Goal: Task Accomplishment & Management: Manage account settings

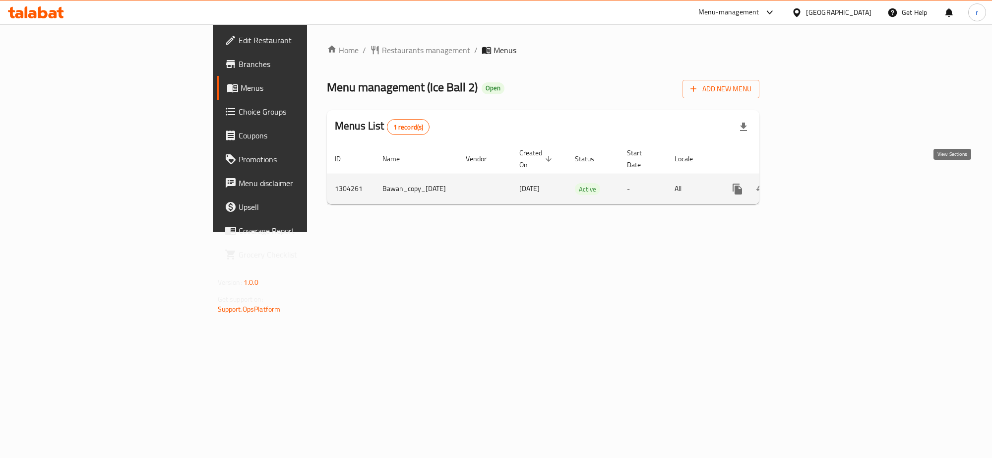
click at [813, 184] on icon "enhanced table" at bounding box center [808, 188] width 9 height 9
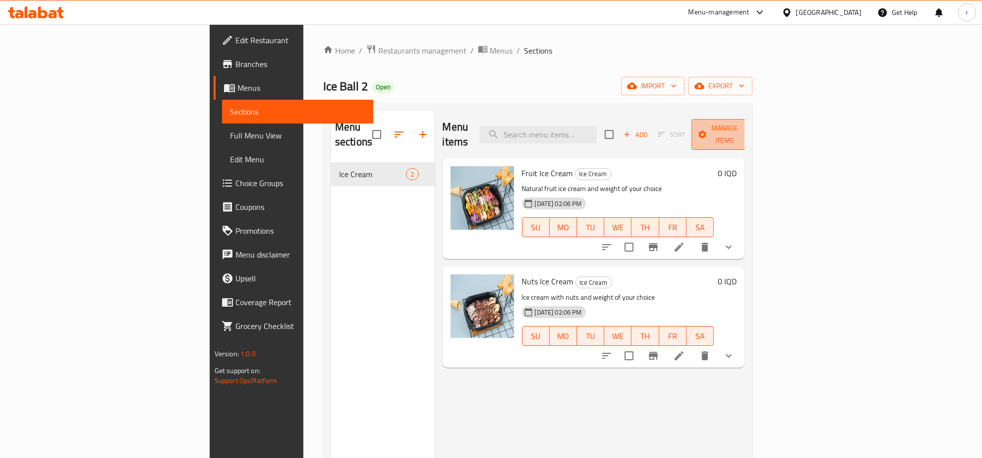
click at [750, 129] on span "Manage items" at bounding box center [725, 134] width 51 height 25
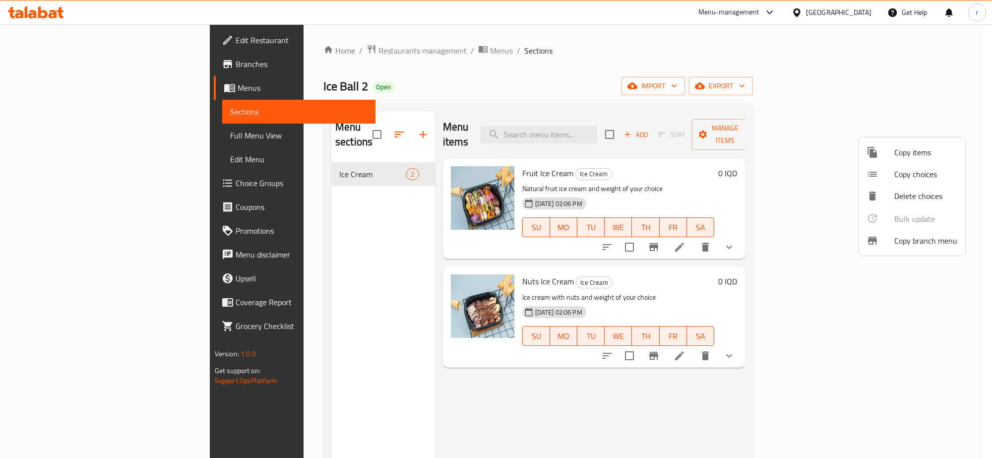
click at [765, 105] on div at bounding box center [496, 229] width 992 height 458
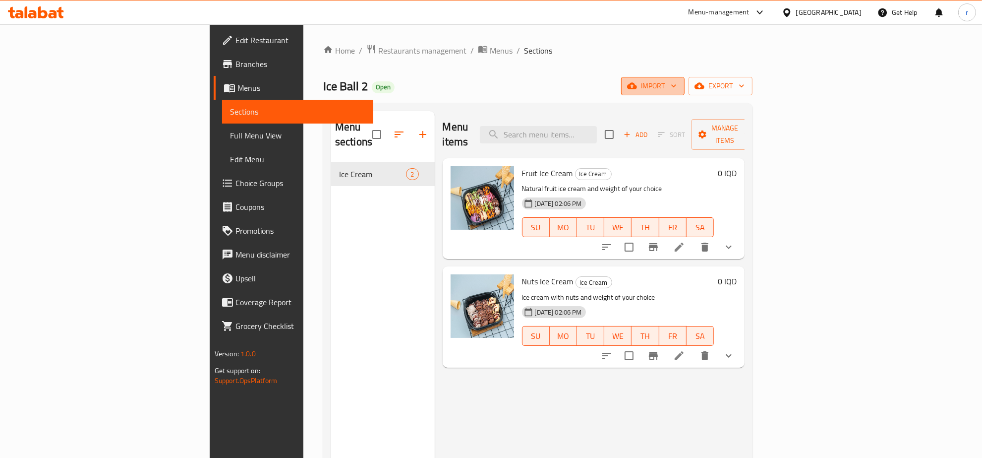
click at [677, 83] on span "import" at bounding box center [653, 86] width 48 height 12
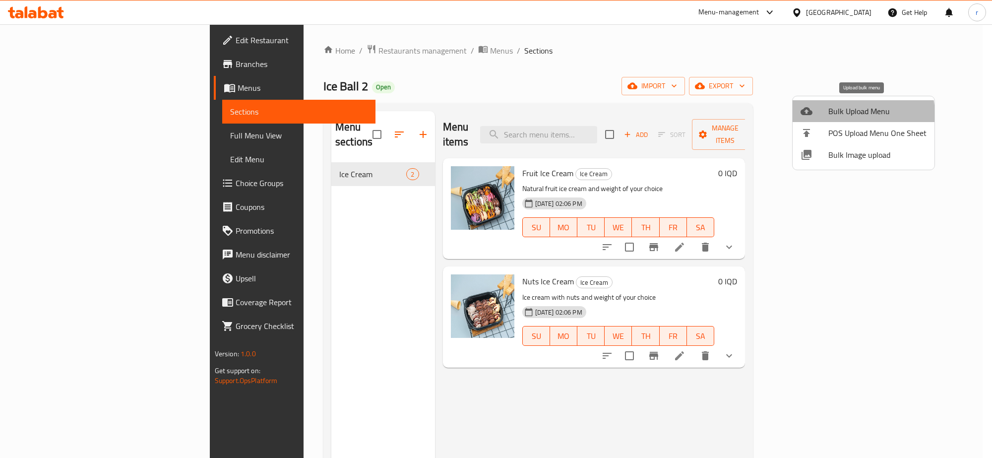
click at [850, 114] on span "Bulk Upload Menu" at bounding box center [877, 111] width 98 height 12
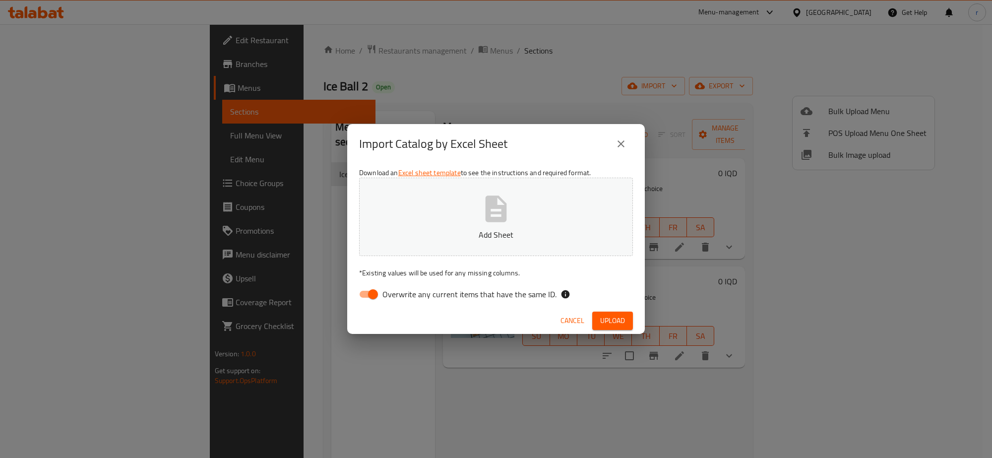
click at [462, 196] on button "Add Sheet" at bounding box center [496, 217] width 274 height 78
click at [368, 292] on input "Overwrite any current items that have the same ID." at bounding box center [373, 294] width 57 height 19
checkbox input "false"
click at [628, 323] on button "Upload" at bounding box center [612, 320] width 41 height 18
click at [266, 316] on div "Import Catalog by Excel Sheet Download an Excel sheet template to see the instr…" at bounding box center [496, 229] width 992 height 458
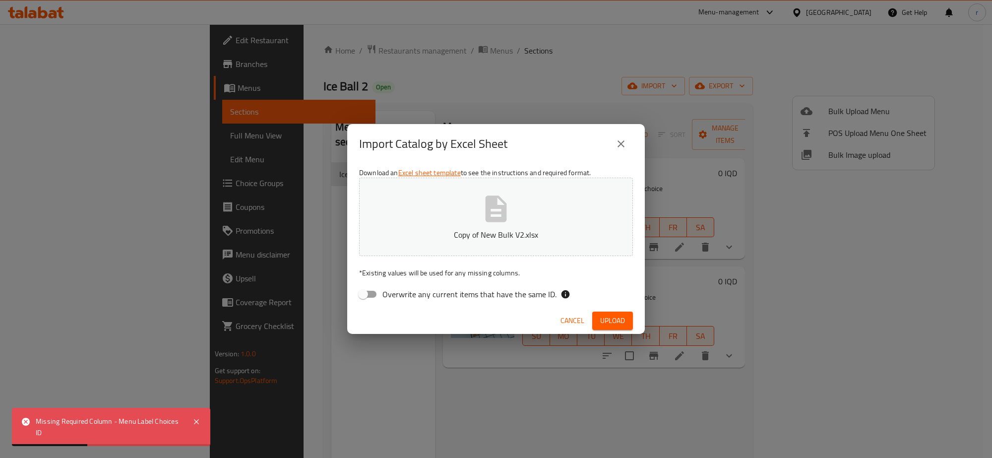
click at [202, 420] on div "Missing Required Column - Menu Label Choices ID" at bounding box center [111, 427] width 198 height 38
click at [194, 418] on icon at bounding box center [196, 422] width 12 height 12
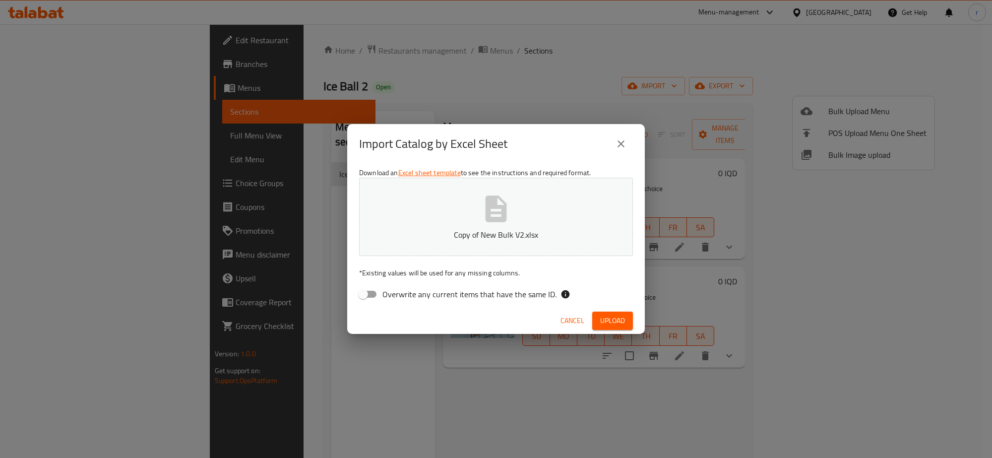
click at [467, 214] on button "Copy of New Bulk V2.xlsx" at bounding box center [496, 217] width 274 height 78
click at [605, 314] on span "Upload" at bounding box center [612, 320] width 25 height 12
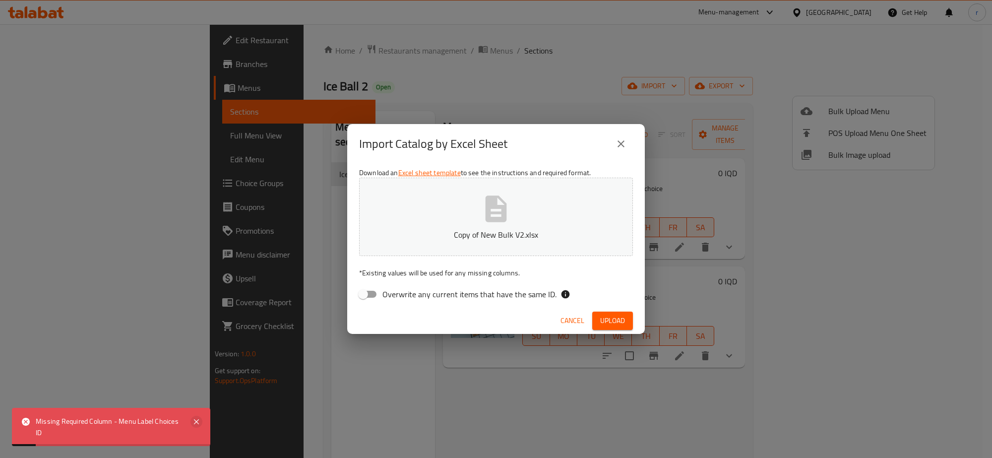
click at [194, 422] on icon at bounding box center [196, 422] width 12 height 12
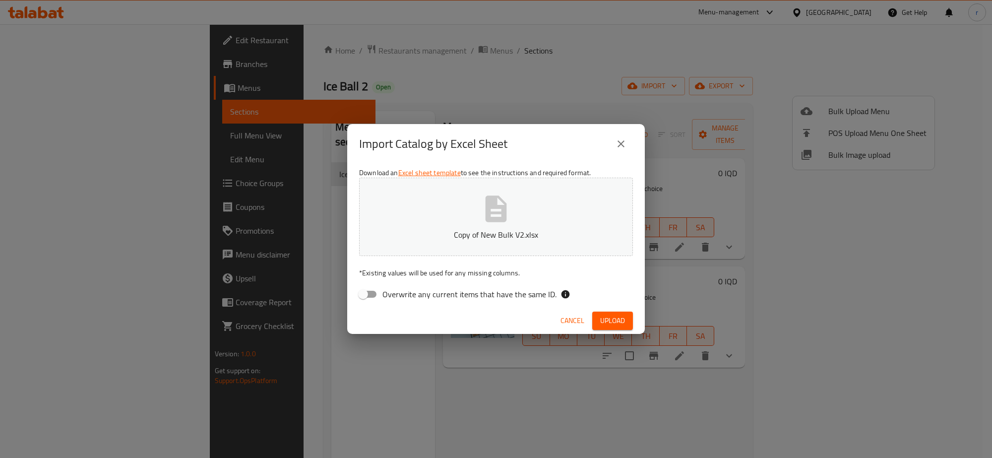
click at [484, 211] on icon "button" at bounding box center [496, 209] width 32 height 32
click at [626, 324] on button "Upload" at bounding box center [612, 320] width 41 height 18
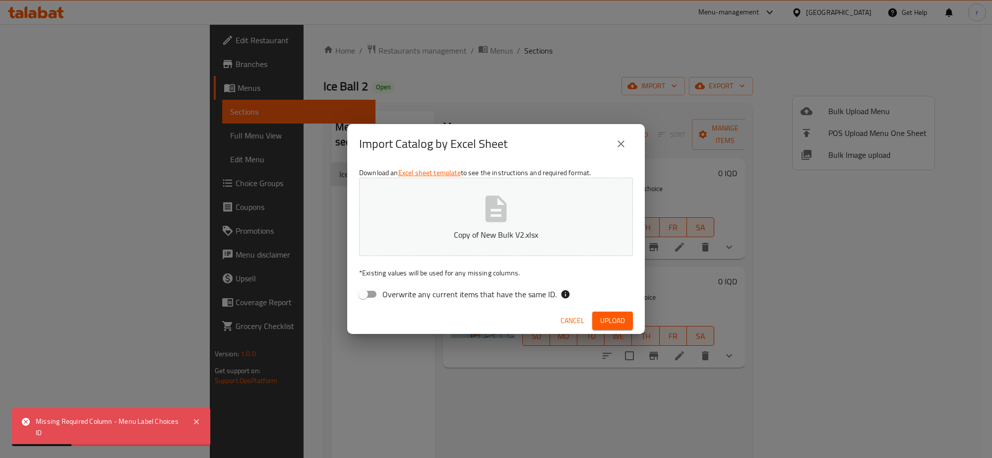
click at [613, 140] on button "close" at bounding box center [621, 144] width 24 height 24
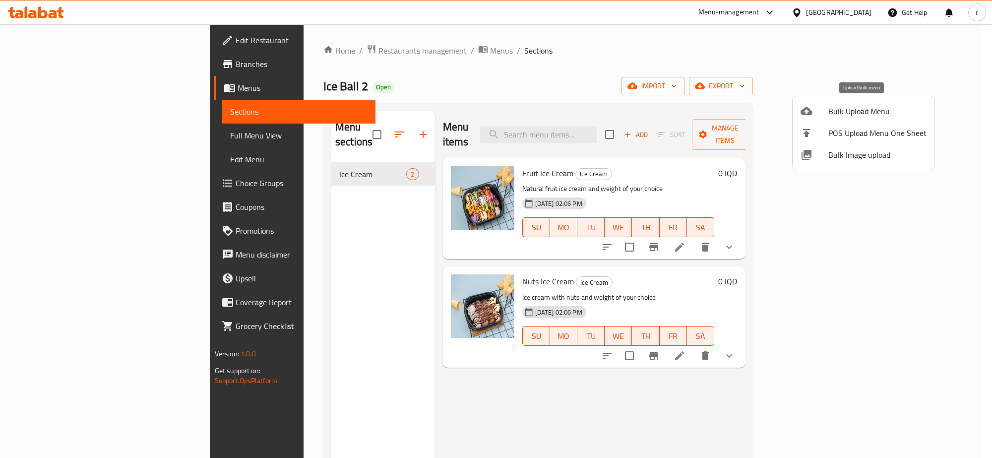
click at [844, 111] on span "Bulk Upload Menu" at bounding box center [877, 111] width 98 height 12
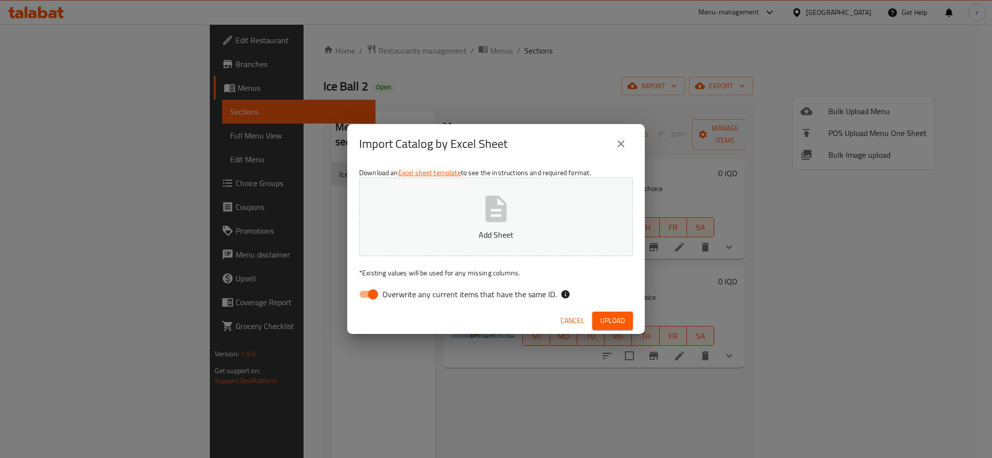
click at [373, 291] on input "Overwrite any current items that have the same ID." at bounding box center [373, 294] width 57 height 19
checkbox input "false"
click at [453, 235] on p "Add Sheet" at bounding box center [495, 235] width 243 height 12
click at [600, 315] on span "Upload" at bounding box center [612, 320] width 25 height 12
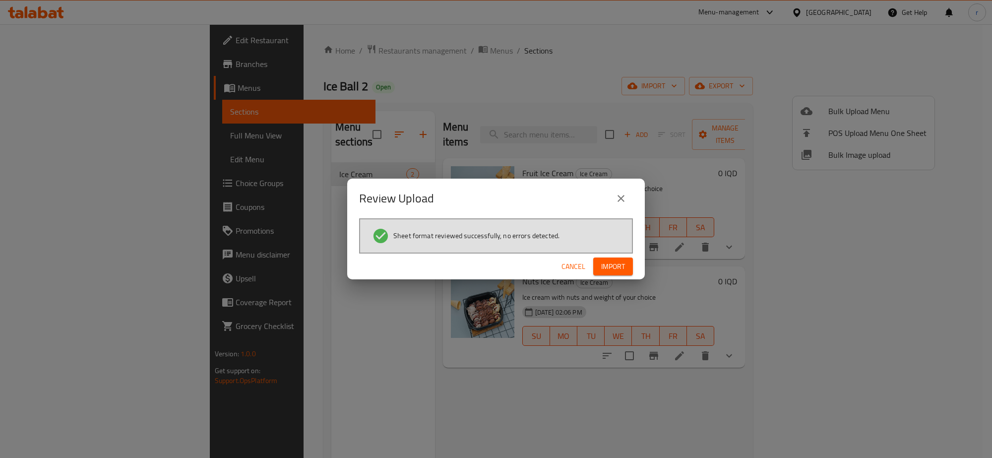
click at [615, 270] on span "Import" at bounding box center [613, 266] width 24 height 12
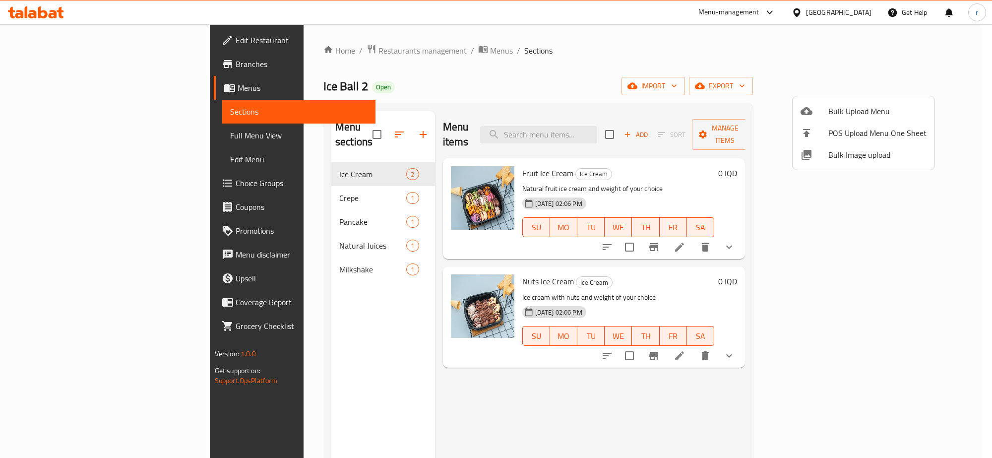
click at [323, 361] on div at bounding box center [496, 229] width 992 height 458
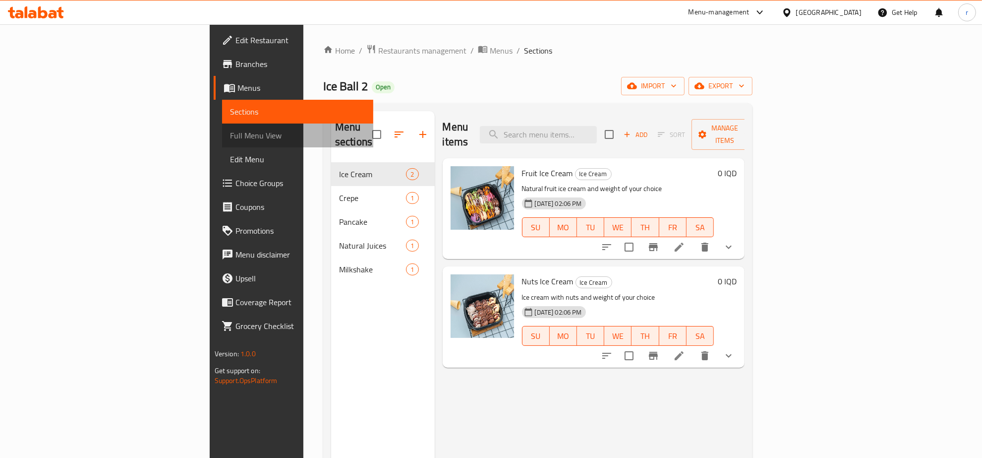
click at [230, 129] on span "Full Menu View" at bounding box center [298, 135] width 136 height 12
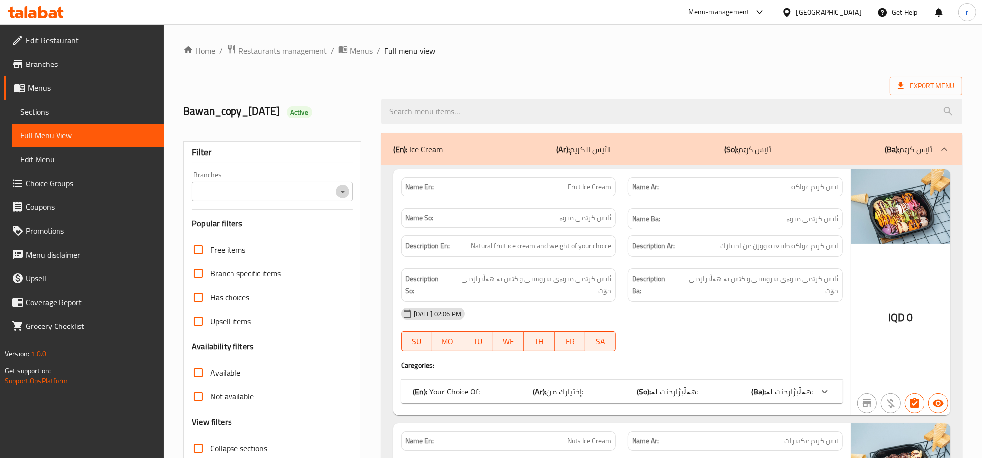
click at [340, 191] on icon "Open" at bounding box center [343, 191] width 12 height 12
click at [316, 240] on li "Ice Ball 2, Baladiyat" at bounding box center [272, 235] width 161 height 18
type input "Ice Ball 2, Baladiyat"
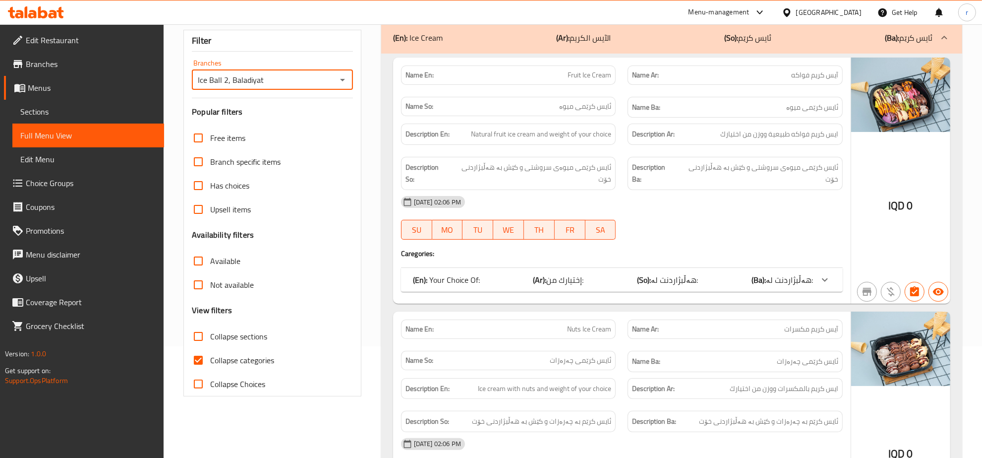
scroll to position [206, 0]
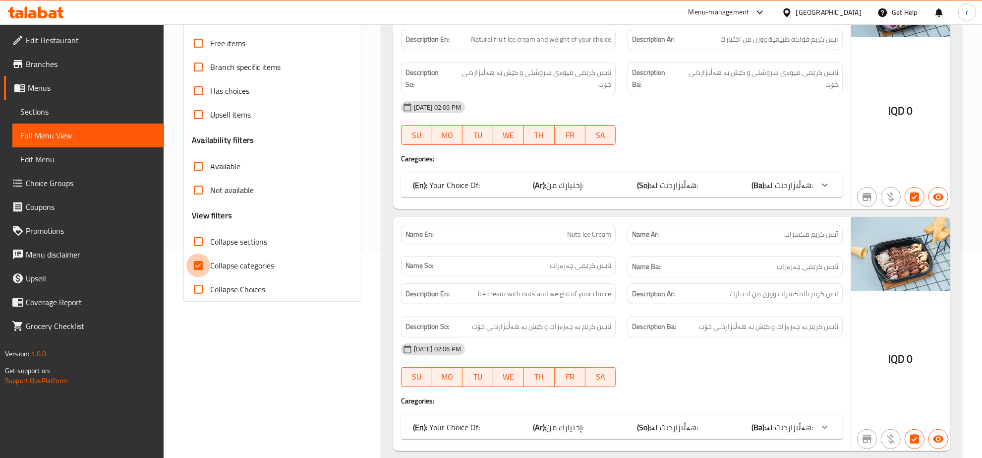
click at [194, 267] on input "Collapse categories" at bounding box center [198, 265] width 24 height 24
checkbox input "false"
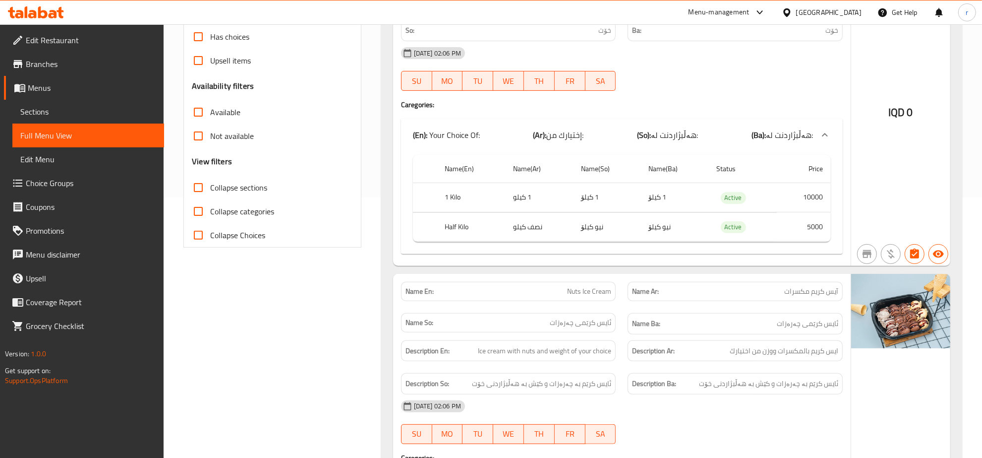
scroll to position [310, 0]
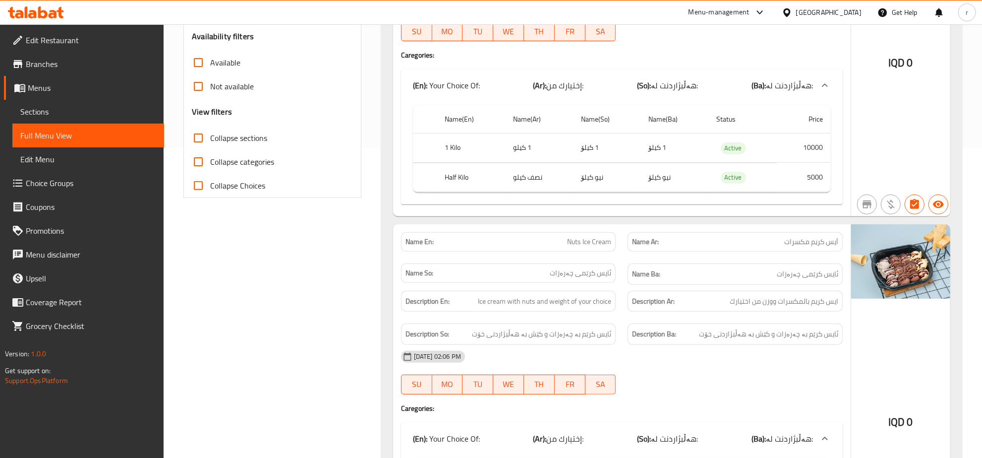
click at [197, 138] on input "Collapse sections" at bounding box center [198, 138] width 24 height 24
checkbox input "true"
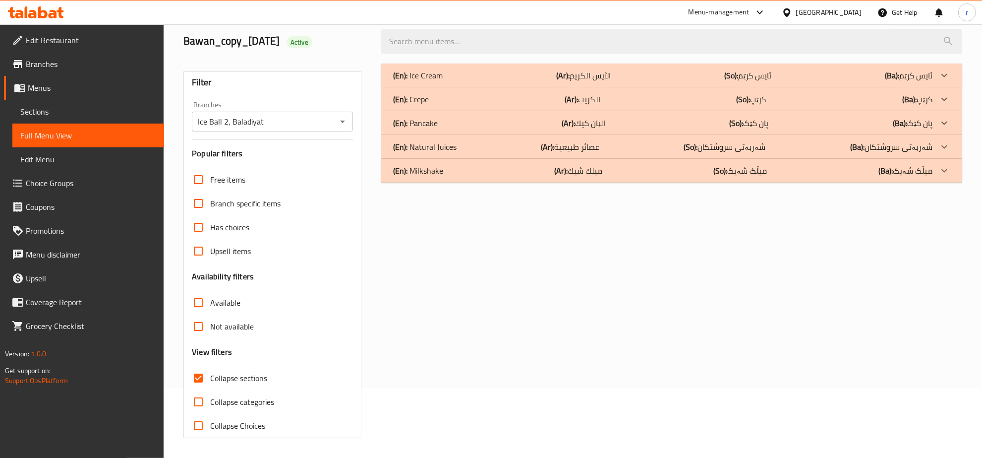
scroll to position [70, 0]
click at [660, 77] on div "(En): Ice Cream (Ar): [DEMOGRAPHIC_DATA] (So): ئایس کرێم (Ba): ئایس کرێم" at bounding box center [663, 75] width 540 height 12
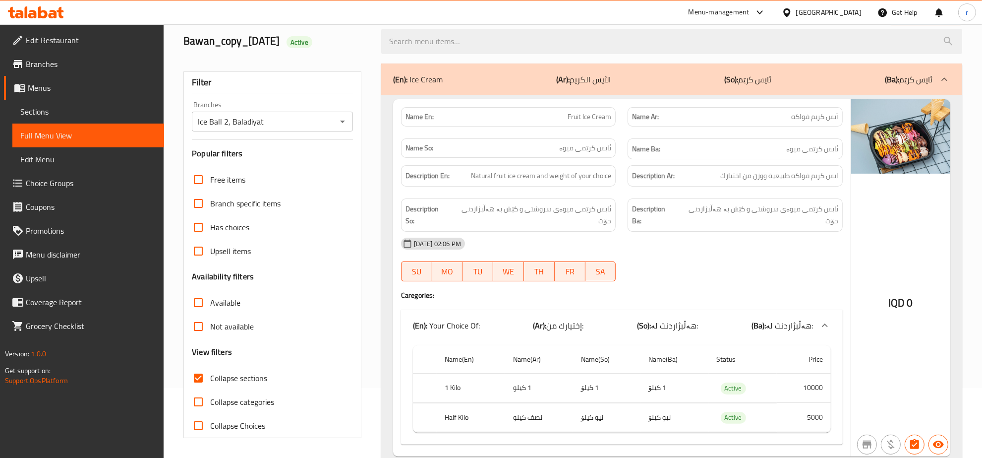
click at [660, 77] on div "(En): Ice Cream (Ar): [DEMOGRAPHIC_DATA] (So): ئایس کرێم (Ba): ئایس کرێم" at bounding box center [663, 79] width 540 height 12
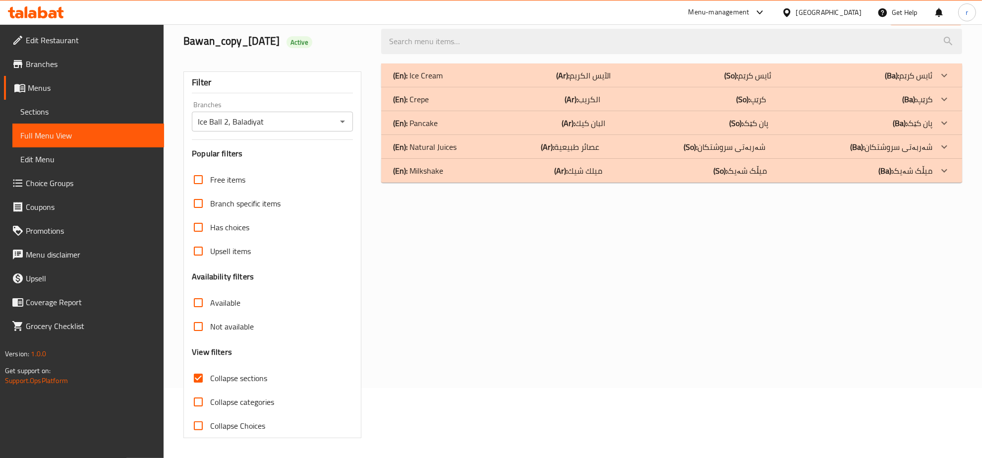
click at [665, 81] on div "(En): Crepe (Ar): الكريب (So): کرێپ (Ba): کرێپ" at bounding box center [663, 75] width 540 height 12
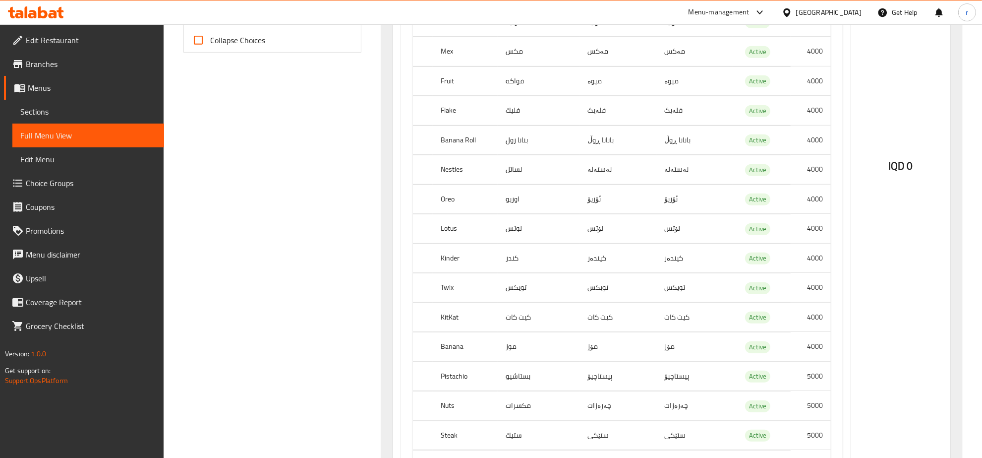
scroll to position [659, 0]
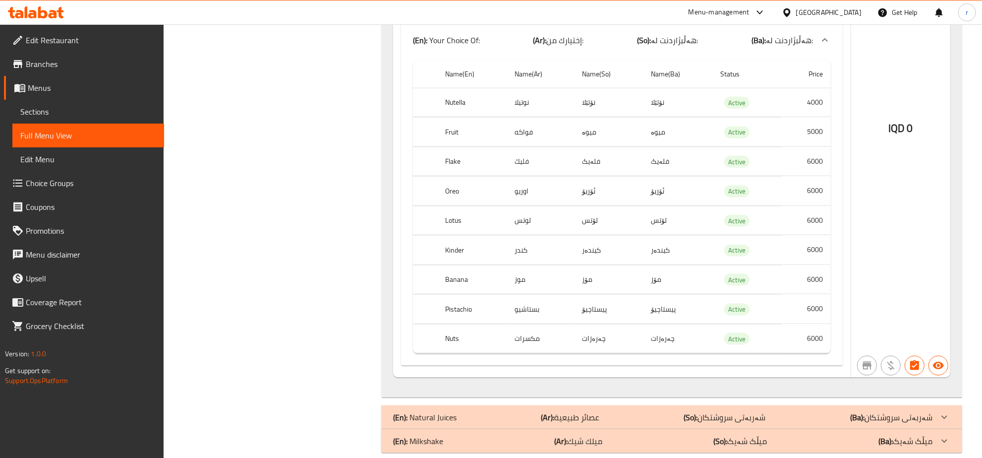
scroll to position [1256, 0]
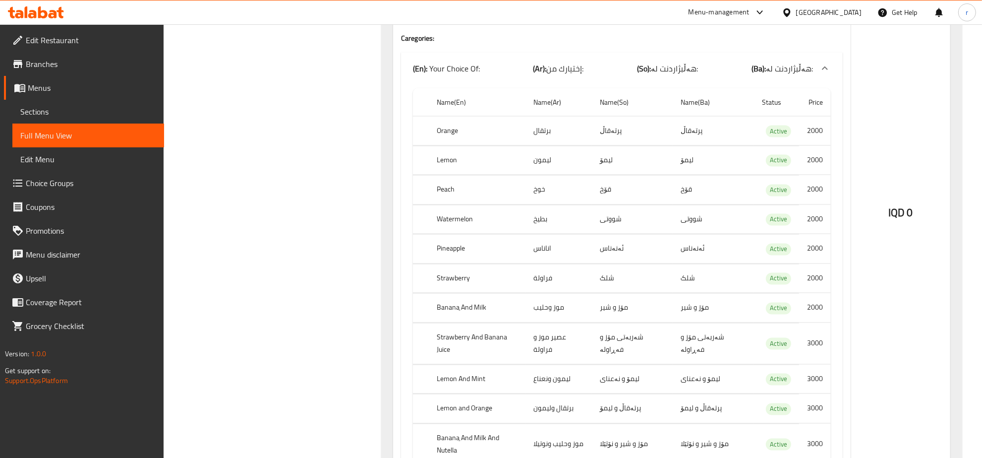
scroll to position [1942, 0]
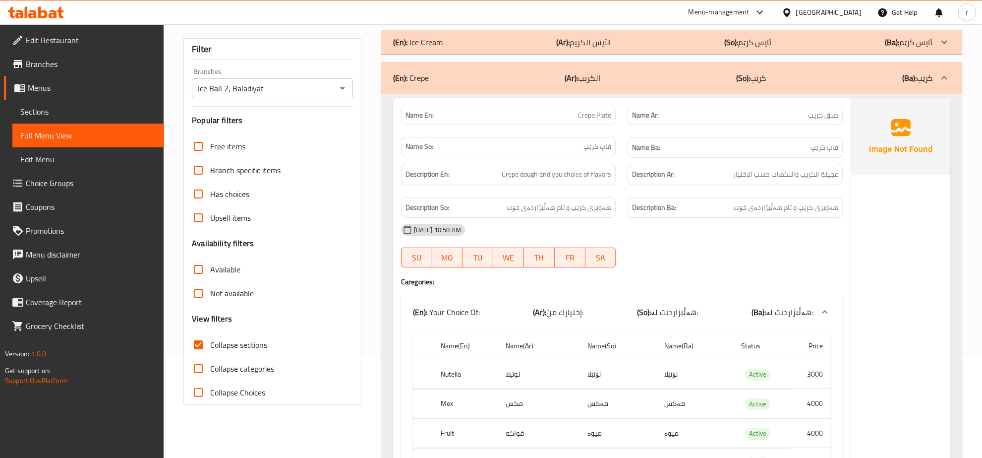
scroll to position [0, 0]
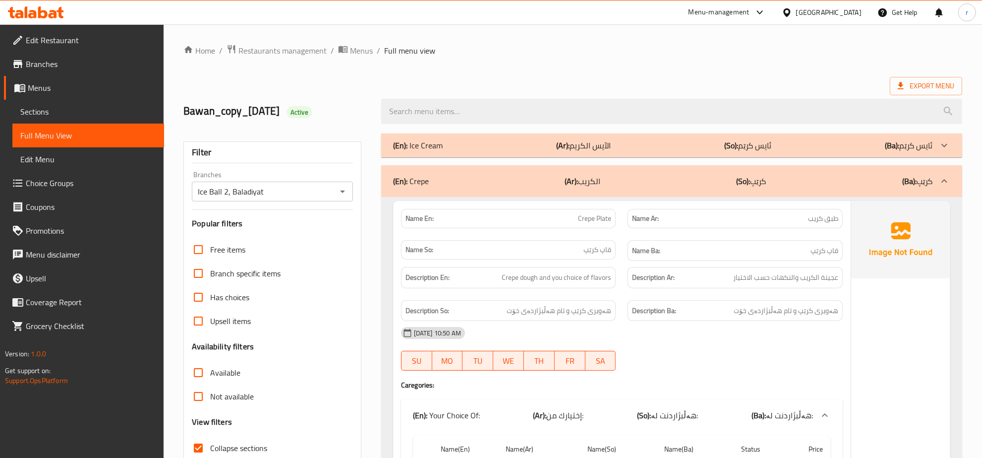
click at [63, 111] on span "Sections" at bounding box center [88, 112] width 136 height 12
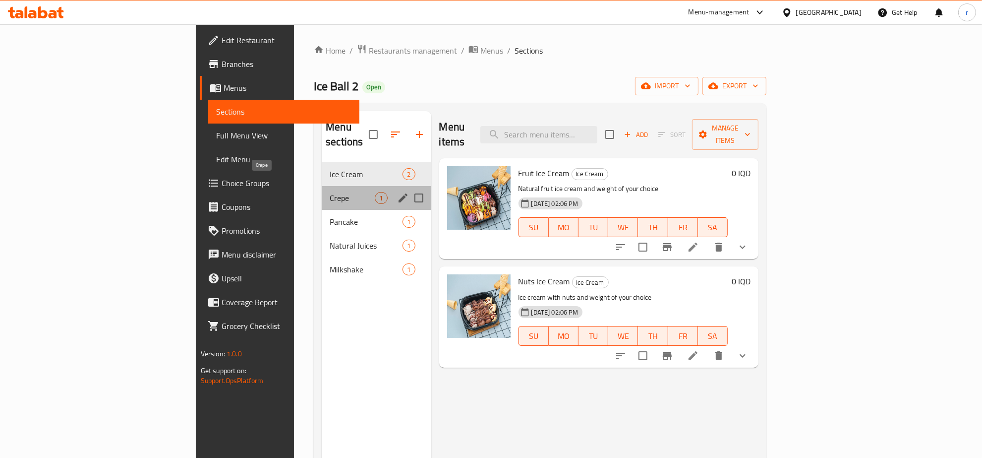
click at [330, 192] on span "Crepe" at bounding box center [352, 198] width 45 height 12
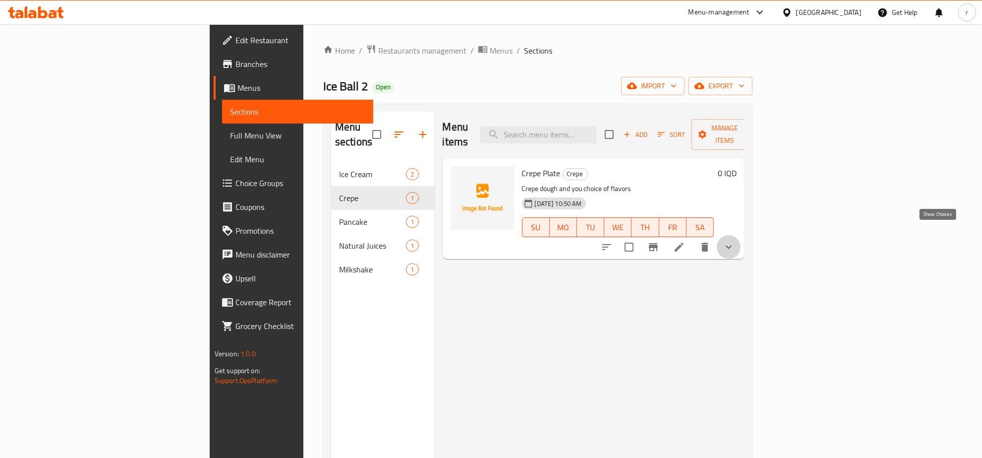
click at [735, 241] on icon "show more" at bounding box center [729, 247] width 12 height 12
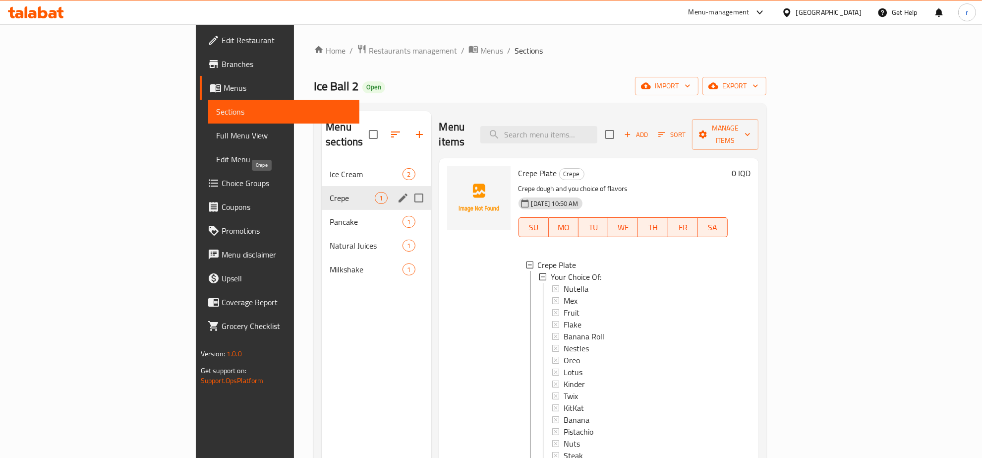
click at [330, 192] on span "Crepe" at bounding box center [352, 198] width 45 height 12
click at [322, 263] on div "Milkshake 1" at bounding box center [376, 269] width 109 height 24
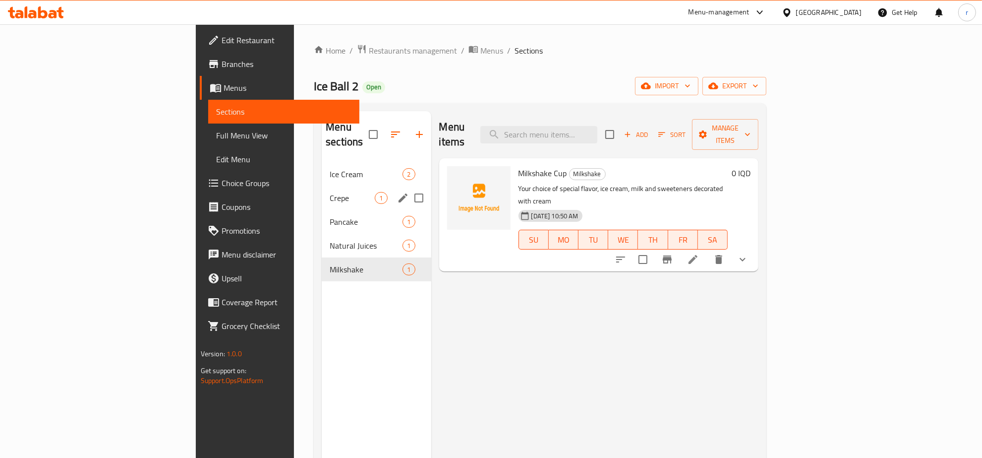
click at [322, 186] on div "Crepe 1" at bounding box center [376, 198] width 109 height 24
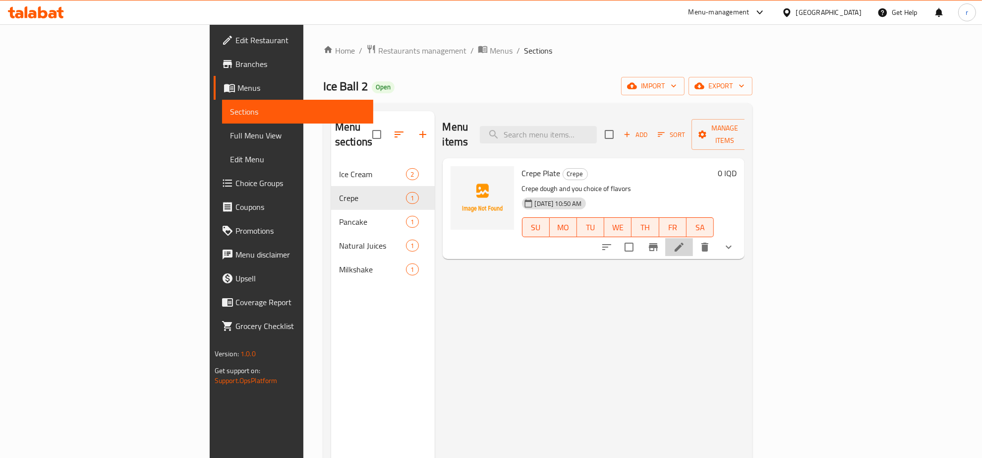
click at [693, 239] on li at bounding box center [680, 247] width 28 height 18
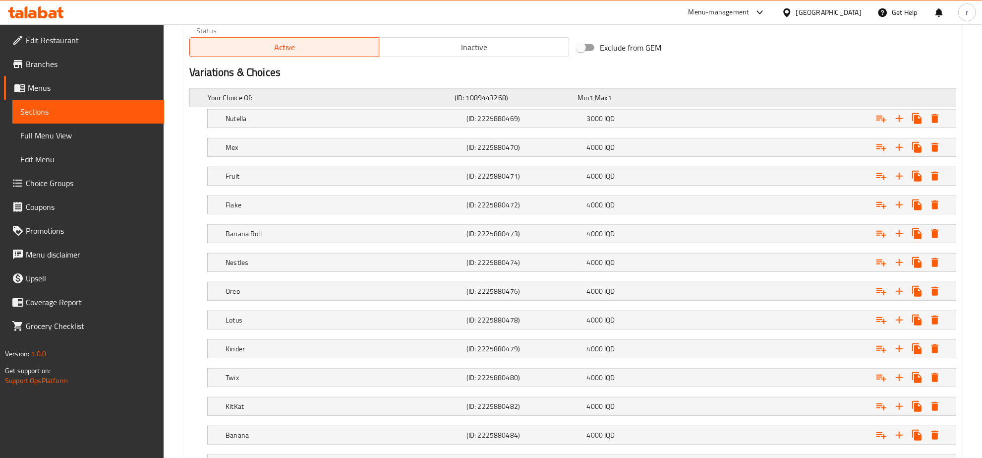
scroll to position [620, 0]
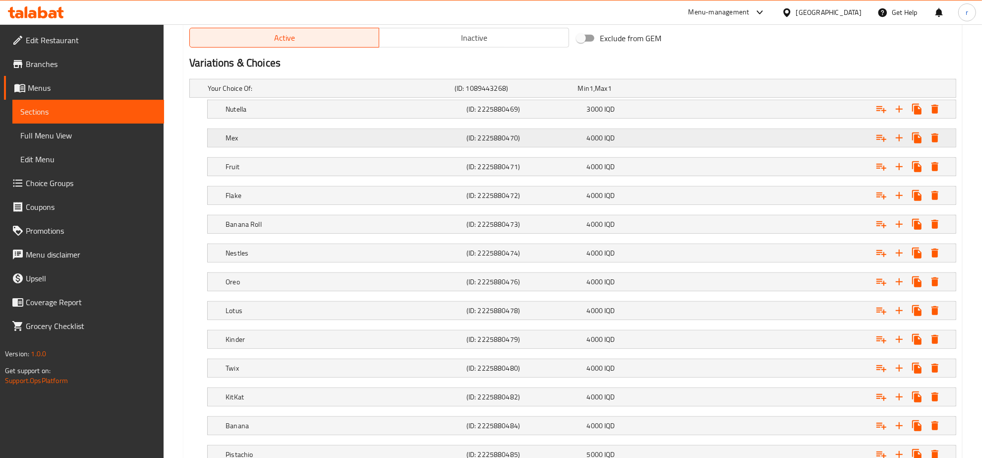
click at [321, 93] on h5 "Mex" at bounding box center [329, 88] width 243 height 10
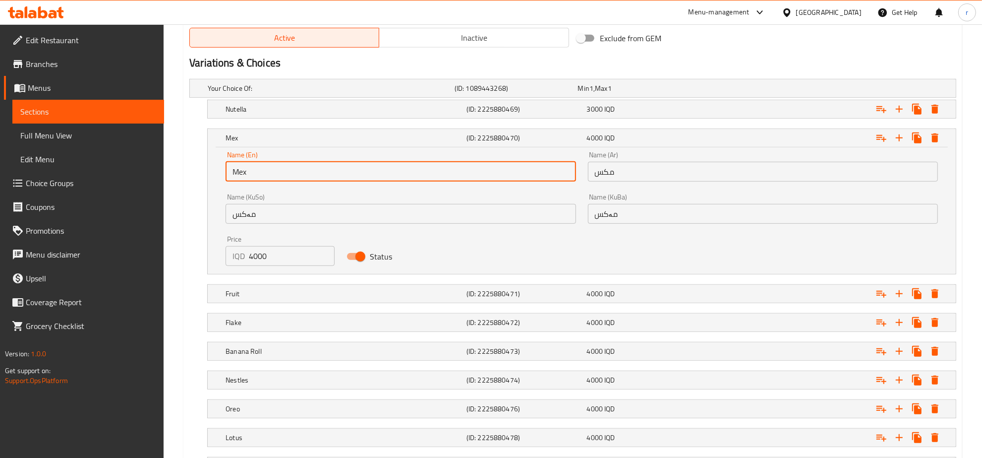
click at [241, 175] on input "Mex" at bounding box center [401, 172] width 350 height 20
click at [242, 172] on input "Mex" at bounding box center [401, 172] width 350 height 20
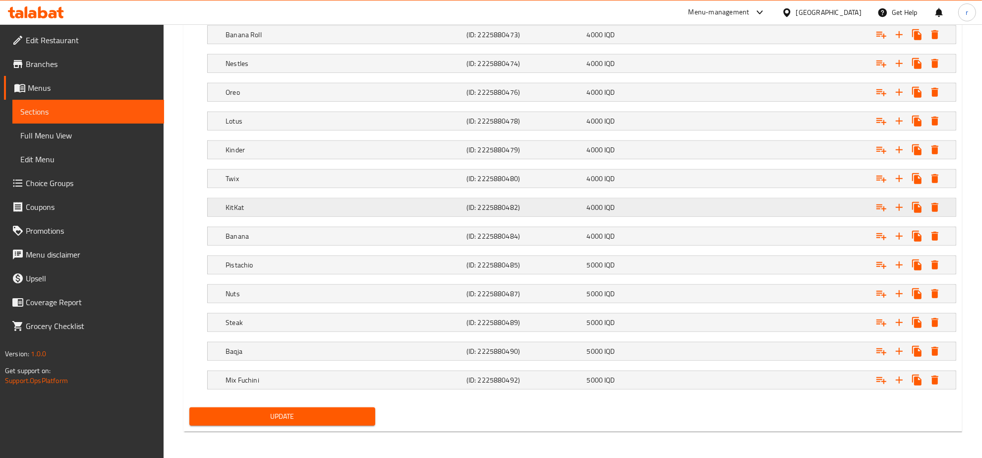
scroll to position [941, 0]
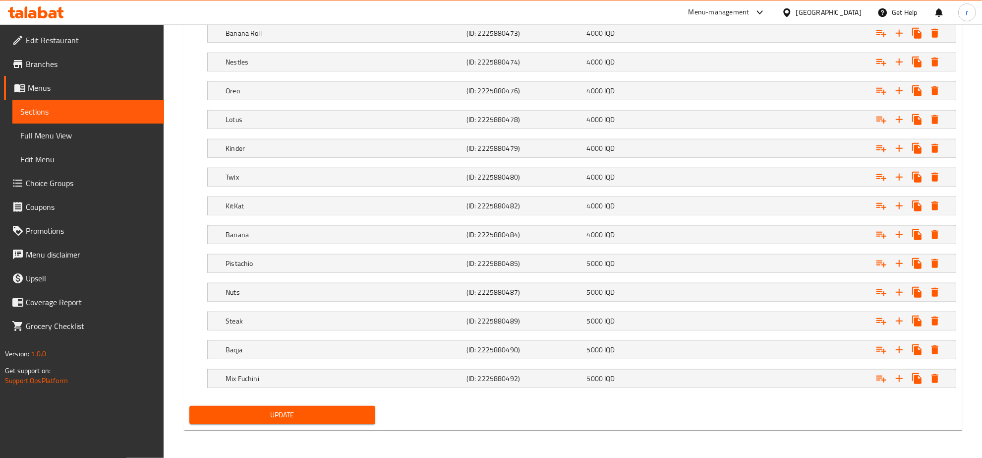
type input "Mix"
click at [258, 414] on span "Update" at bounding box center [282, 415] width 170 height 12
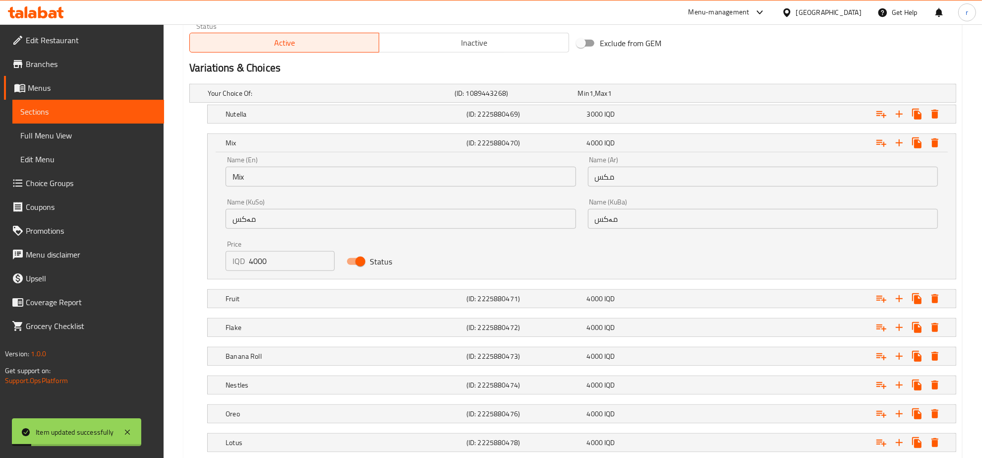
scroll to position [321, 0]
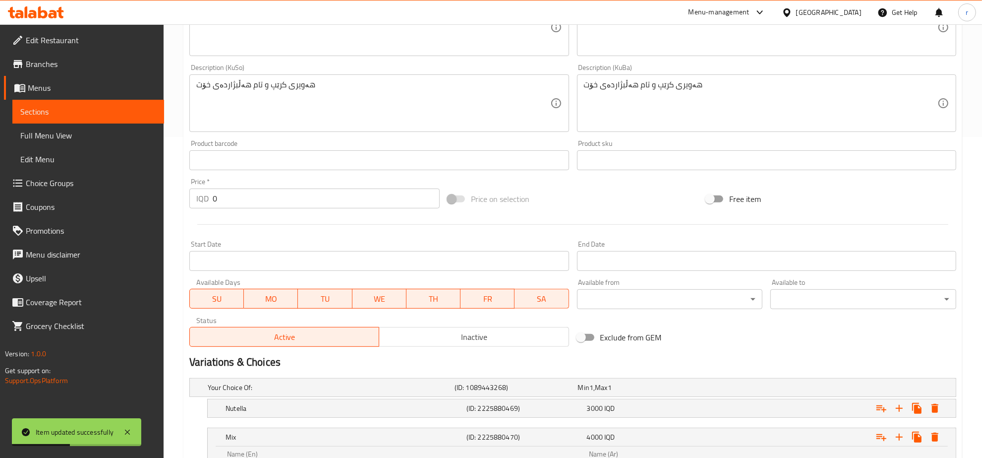
click at [88, 138] on span "Full Menu View" at bounding box center [88, 135] width 136 height 12
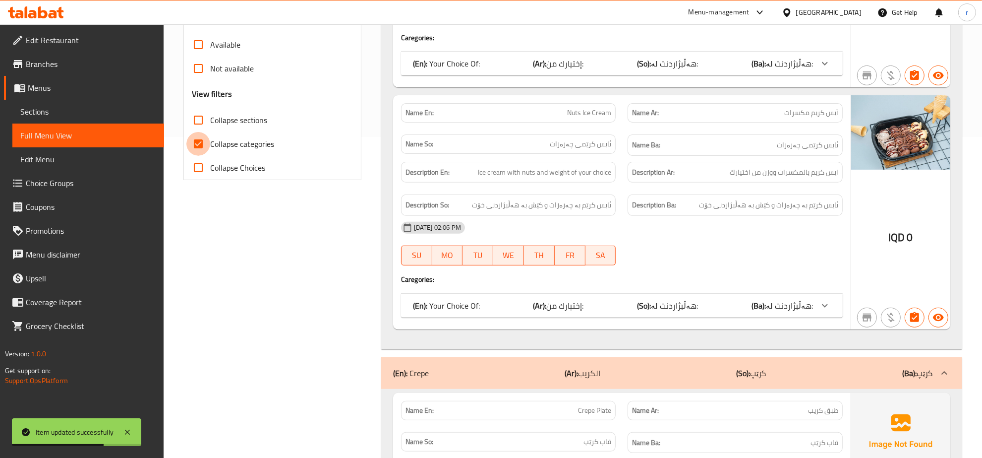
click at [201, 143] on input "Collapse categories" at bounding box center [198, 144] width 24 height 24
checkbox input "false"
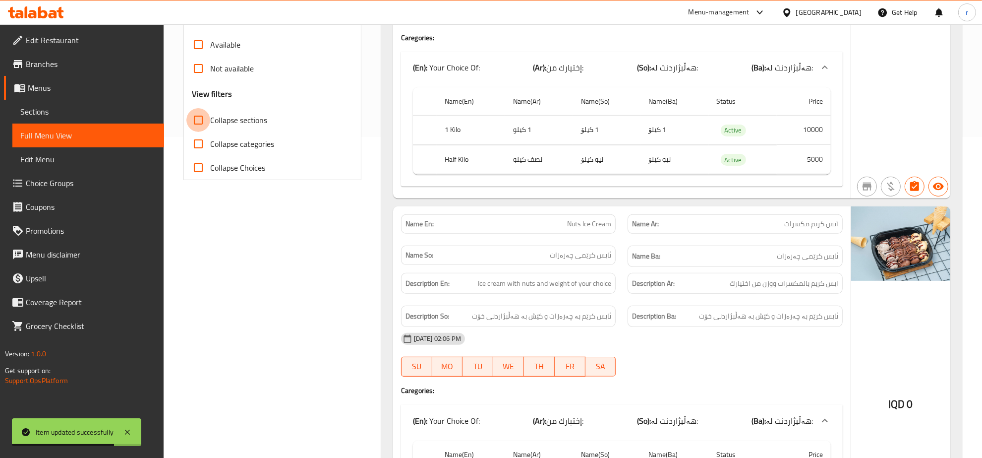
click at [204, 119] on input "Collapse sections" at bounding box center [198, 120] width 24 height 24
checkbox input "true"
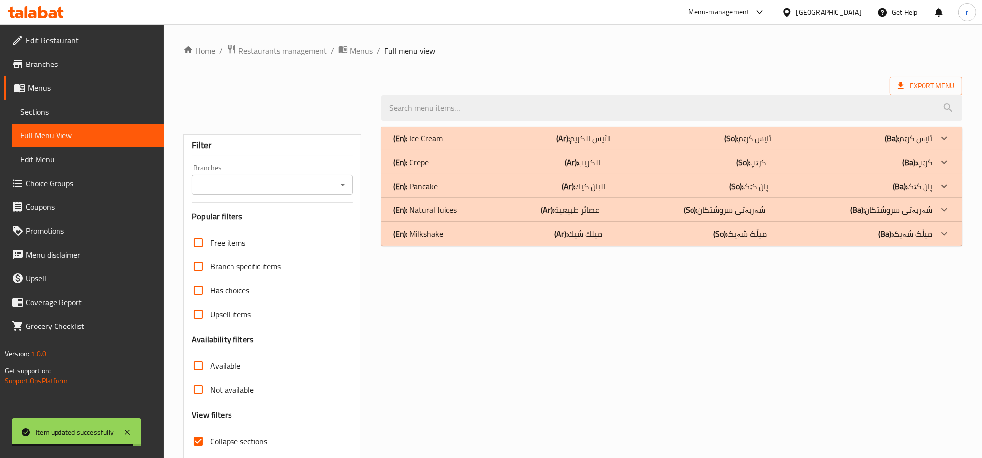
click at [516, 150] on div "(En): Crepe (Ar): الكريب (So): کرێپ (Ba): کرێپ" at bounding box center [671, 138] width 581 height 24
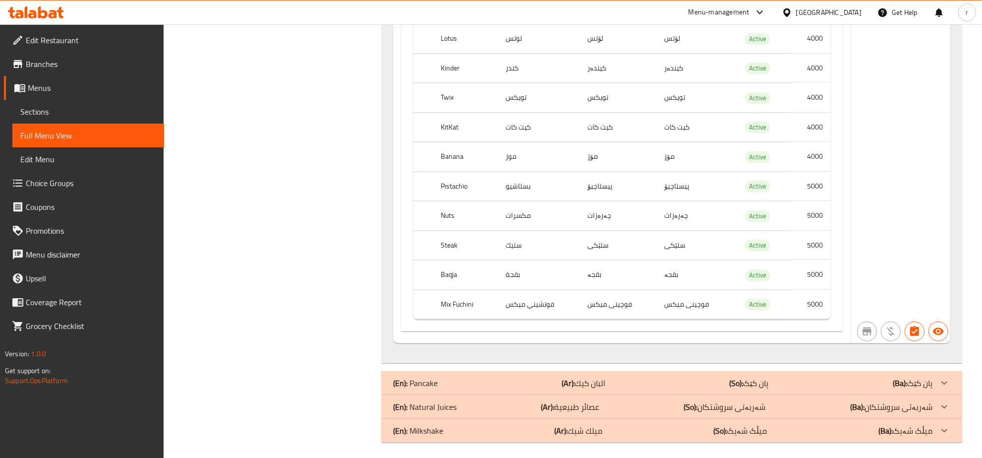
scroll to position [659, 0]
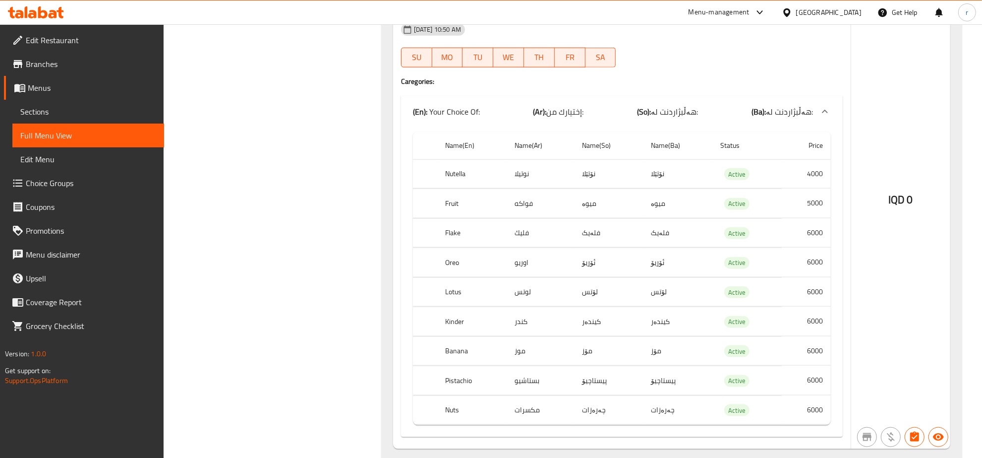
scroll to position [1256, 0]
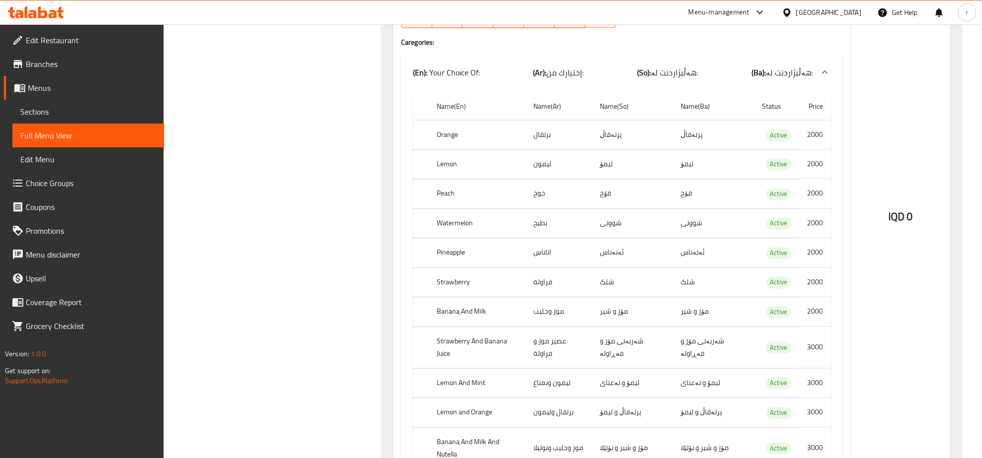
scroll to position [1942, 0]
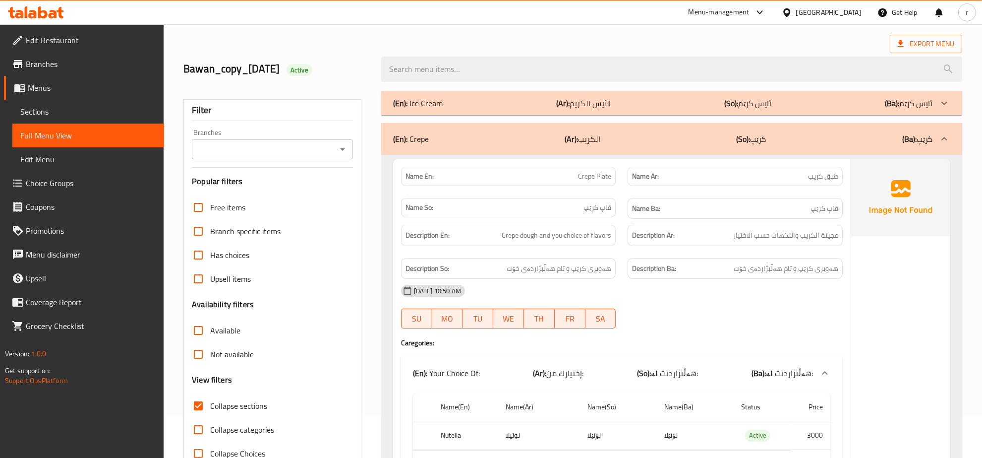
scroll to position [0, 0]
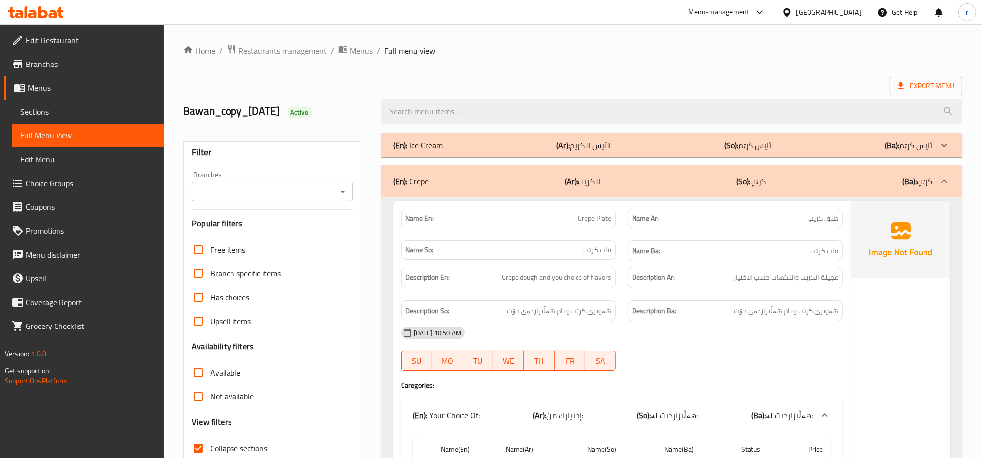
click at [341, 194] on icon "Open" at bounding box center [343, 191] width 12 height 12
click at [271, 237] on li "Ice Ball 2, Baladiyat" at bounding box center [272, 235] width 161 height 18
type input "Ice Ball 2, Baladiyat"
